Goal: Book appointment/travel/reservation

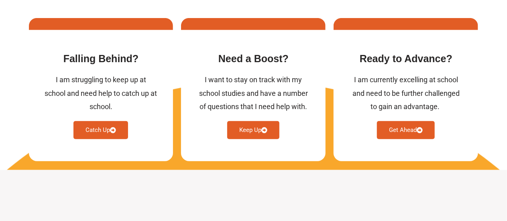
scroll to position [348, 0]
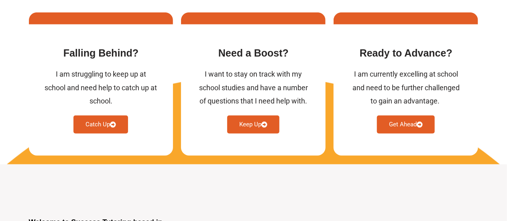
click at [109, 122] on link "Catch Up" at bounding box center [100, 125] width 55 height 18
click at [106, 118] on link "Catch Up" at bounding box center [100, 125] width 55 height 18
click at [110, 123] on icon at bounding box center [113, 125] width 6 height 6
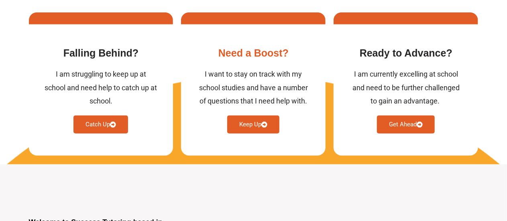
click at [247, 124] on link "Keep Up" at bounding box center [253, 125] width 52 height 18
